Goal: Information Seeking & Learning: Compare options

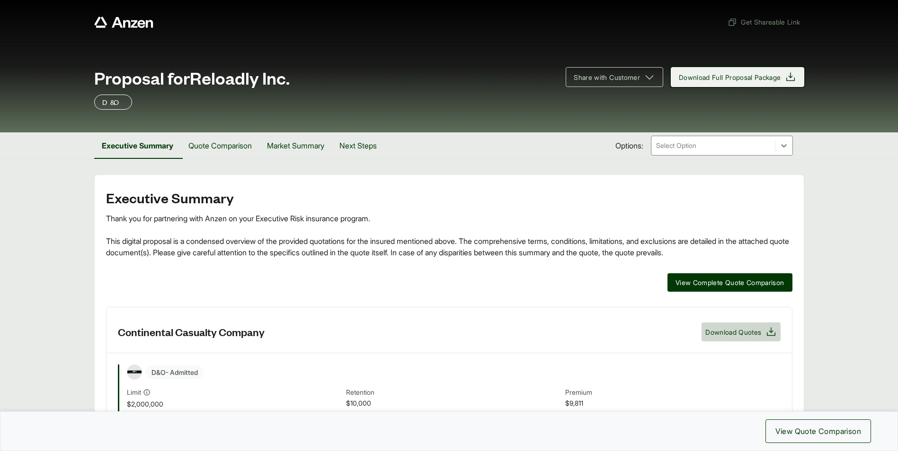
click at [685, 77] on span "Download Full Proposal Package" at bounding box center [730, 77] width 102 height 10
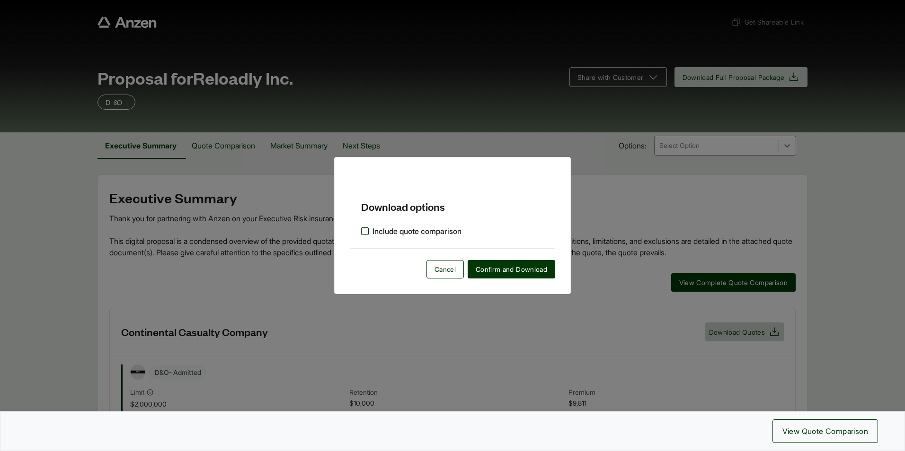
click at [362, 234] on label "Include quote comparison" at bounding box center [411, 231] width 100 height 11
click at [508, 265] on span "Confirm and Download" at bounding box center [511, 270] width 71 height 10
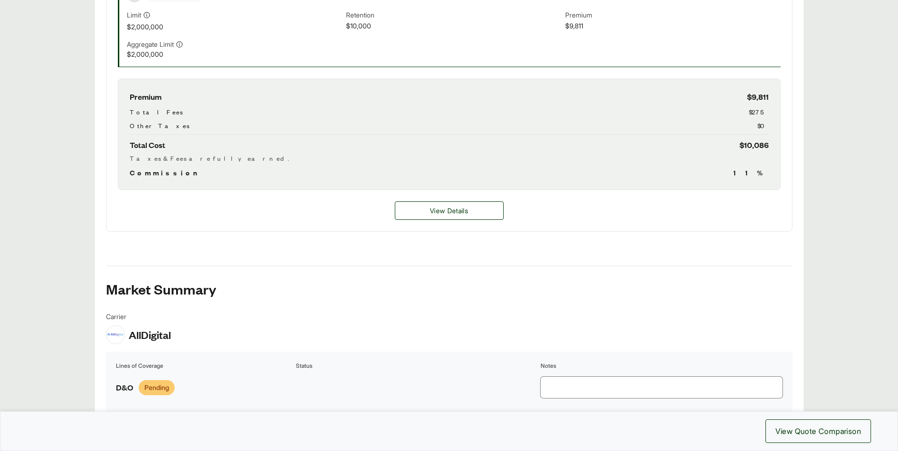
scroll to position [379, 0]
click at [478, 203] on button "View Details" at bounding box center [449, 210] width 109 height 18
click at [462, 212] on span "View Details" at bounding box center [449, 210] width 38 height 10
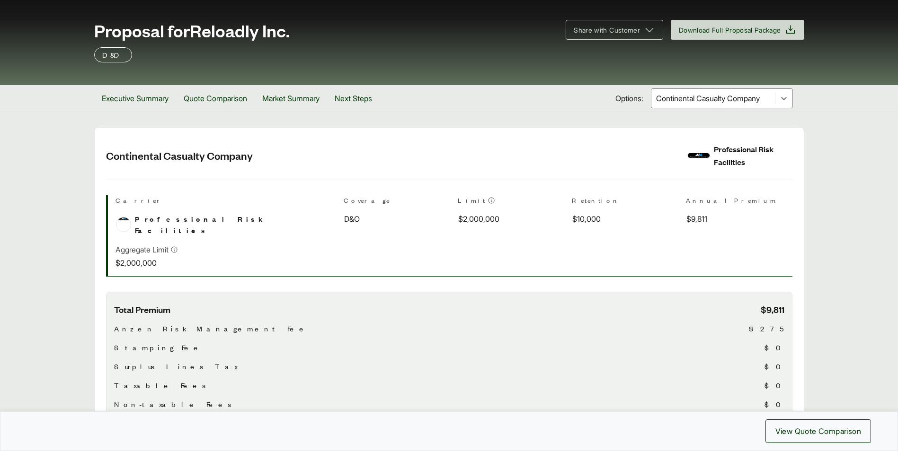
scroll to position [362, 0]
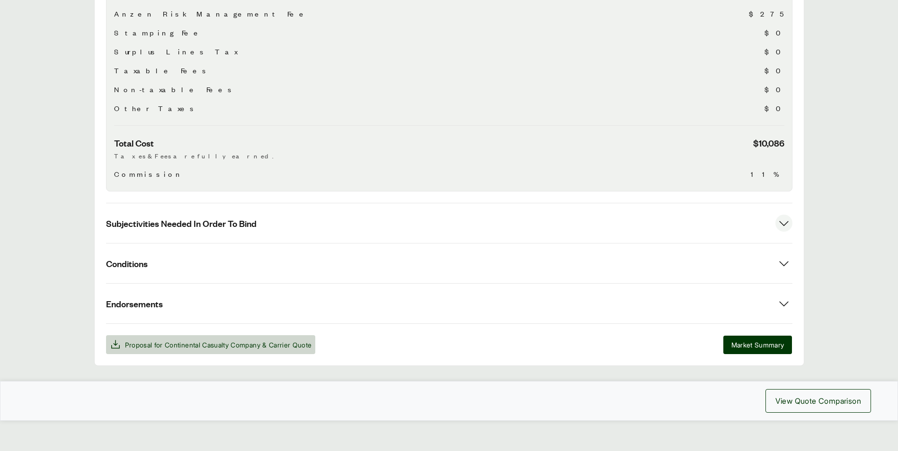
click at [222, 222] on button "Subjectivities Needed In Order To Bind" at bounding box center [449, 223] width 686 height 40
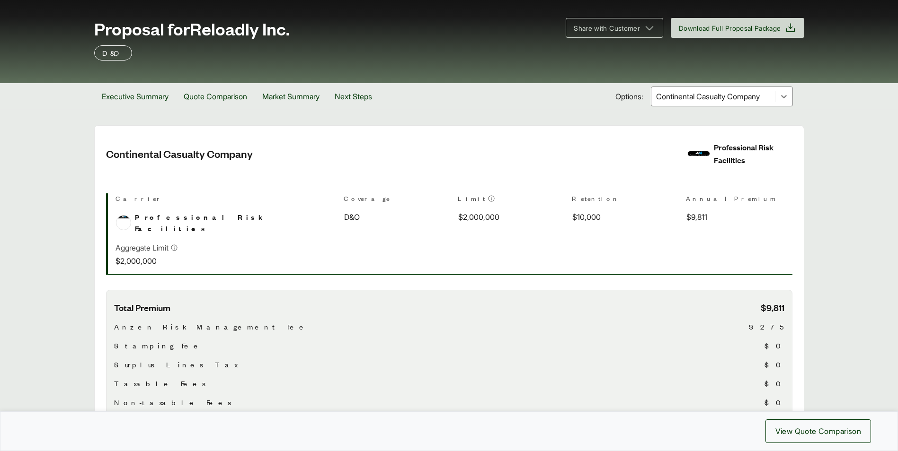
scroll to position [0, 0]
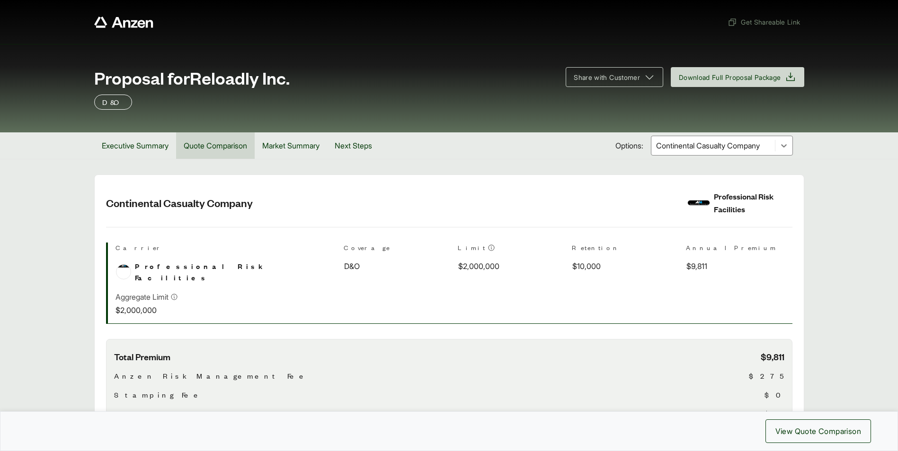
click at [205, 149] on button "Quote Comparison" at bounding box center [215, 145] width 79 height 26
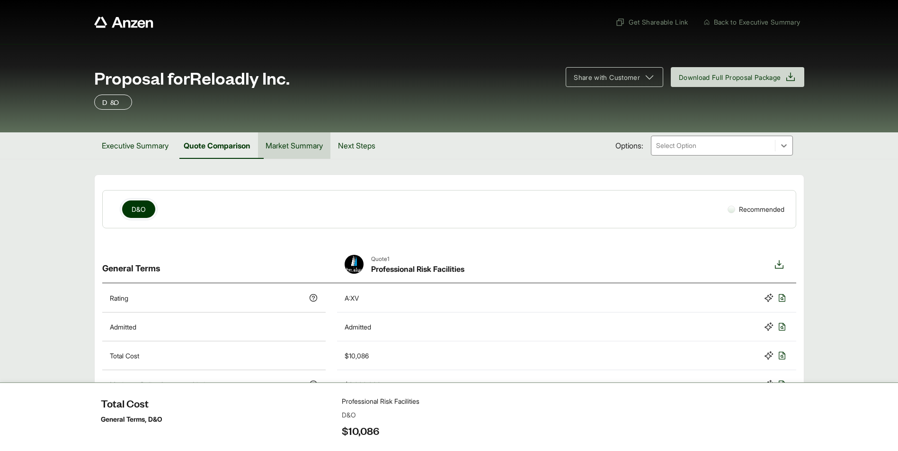
click at [298, 137] on button "Market Summary" at bounding box center [294, 145] width 72 height 26
